Goal: Task Accomplishment & Management: Manage account settings

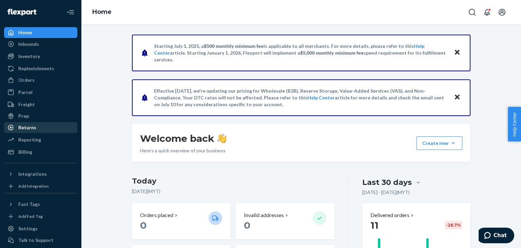
scroll to position [28, 0]
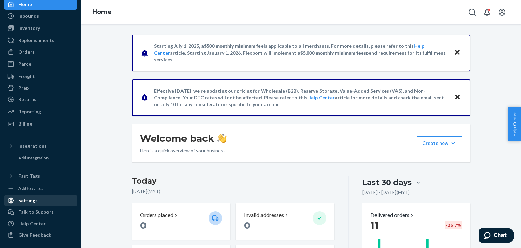
click at [44, 202] on div "Settings" at bounding box center [41, 201] width 72 height 10
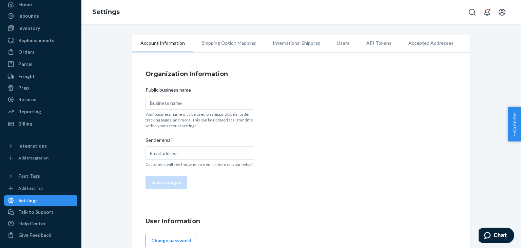
click at [342, 45] on li "Users" at bounding box center [344, 43] width 30 height 17
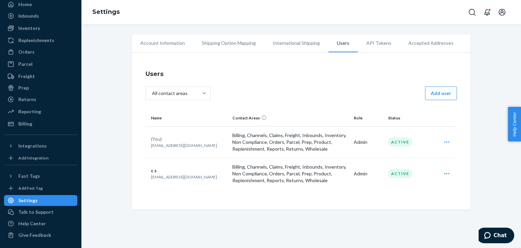
click at [448, 141] on icon "Open user actions" at bounding box center [447, 142] width 7 height 7
click at [434, 159] on span "Edit" at bounding box center [416, 159] width 42 height 5
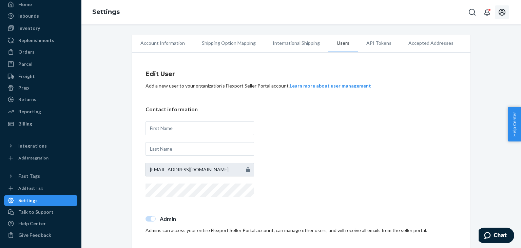
click at [504, 18] on button "Open account menu" at bounding box center [503, 12] width 14 height 14
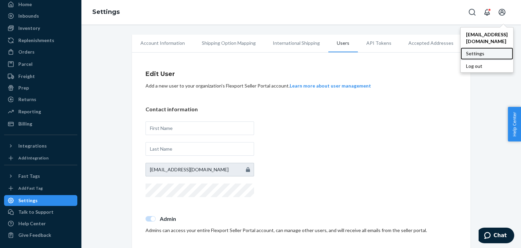
click at [490, 48] on div "Settings" at bounding box center [487, 54] width 53 height 12
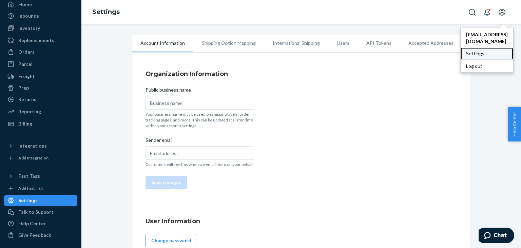
click at [475, 48] on div "Settings" at bounding box center [487, 54] width 53 height 12
click at [468, 49] on div "Settings" at bounding box center [487, 54] width 53 height 12
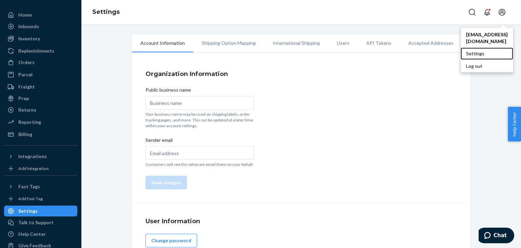
scroll to position [28, 0]
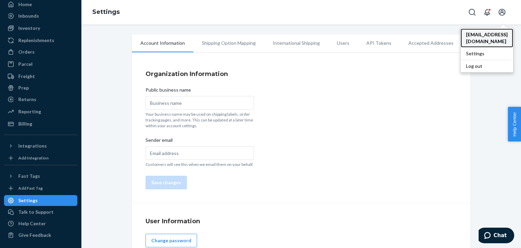
click at [497, 35] on span "support@azrow.com" at bounding box center [487, 38] width 42 height 14
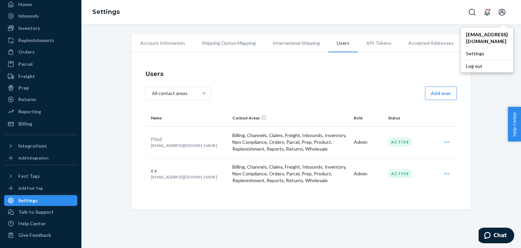
click at [446, 141] on icon "Open user actions" at bounding box center [447, 142] width 7 height 7
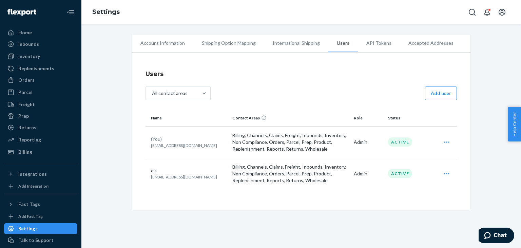
click at [279, 43] on li "International Shipping" at bounding box center [296, 43] width 64 height 17
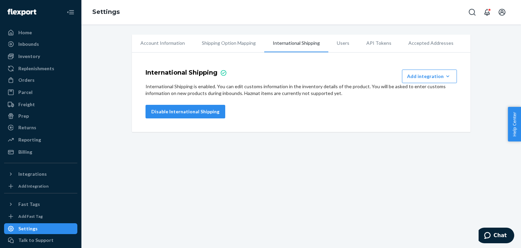
click at [246, 43] on li "Shipping Option Mapping" at bounding box center [229, 43] width 71 height 17
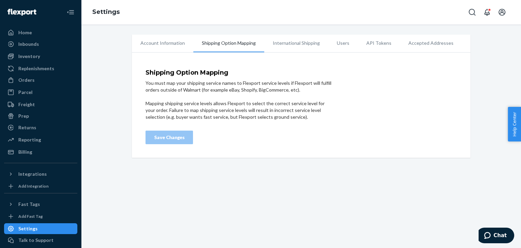
click at [175, 42] on li "Account Information" at bounding box center [162, 43] width 61 height 17
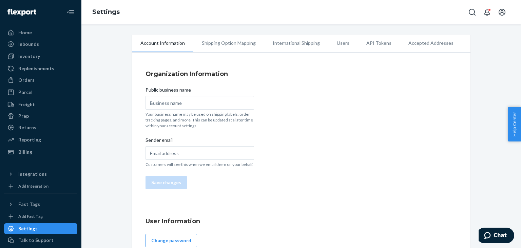
scroll to position [79, 0]
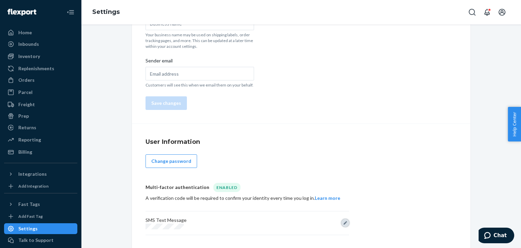
click at [346, 222] on button "Edit" at bounding box center [345, 222] width 7 height 7
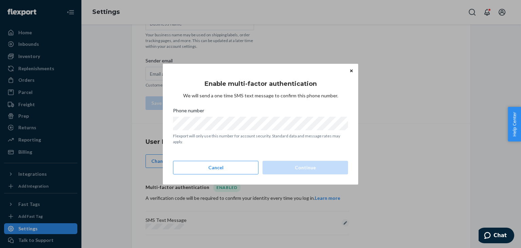
click at [354, 72] on button "Close" at bounding box center [351, 70] width 7 height 7
